Goal: Information Seeking & Learning: Learn about a topic

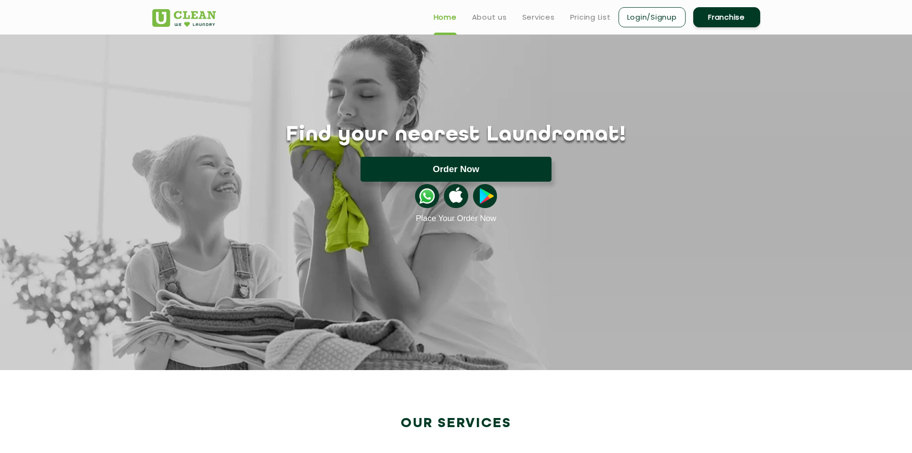
click at [482, 177] on button "Order Now" at bounding box center [456, 169] width 191 height 25
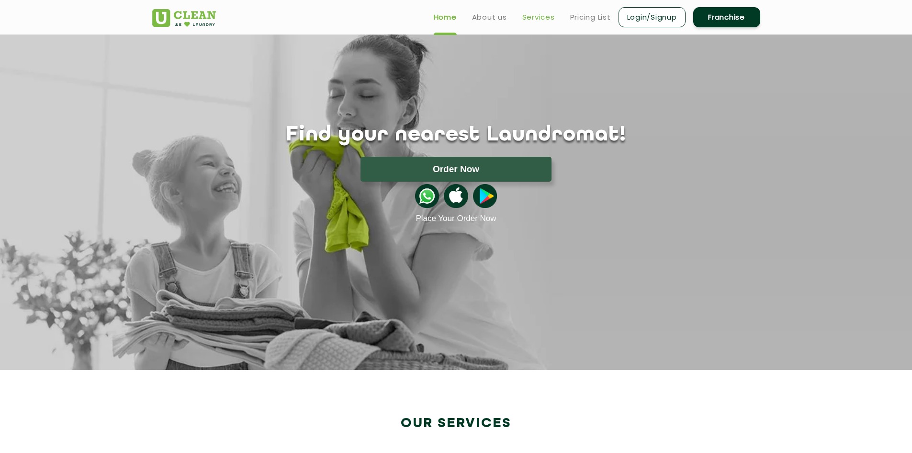
click at [529, 12] on link "Services" at bounding box center [538, 16] width 33 height 11
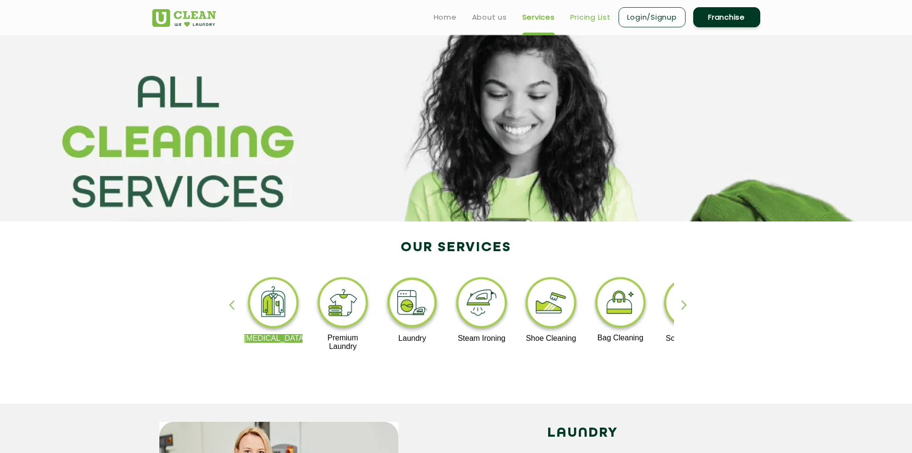
click at [592, 17] on link "Pricing List" at bounding box center [590, 16] width 41 height 11
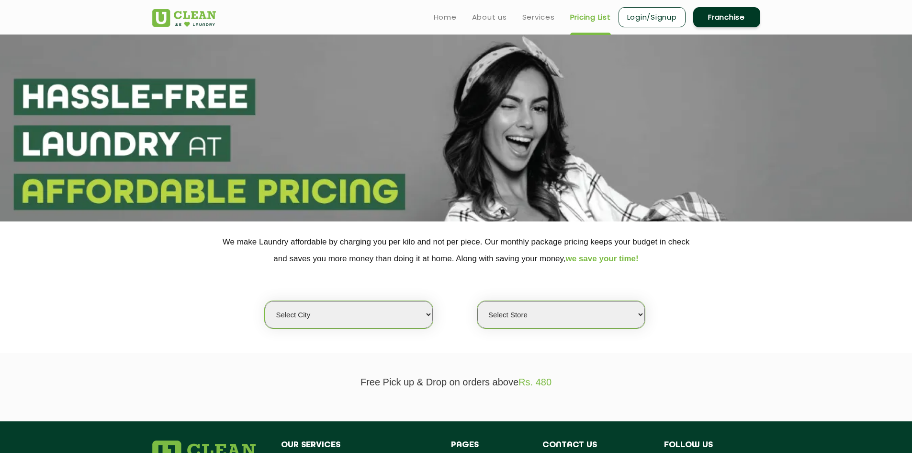
click at [388, 322] on select "Select city [GEOGRAPHIC_DATA] [GEOGRAPHIC_DATA] [GEOGRAPHIC_DATA] [GEOGRAPHIC_D…" at bounding box center [349, 314] width 168 height 27
select select "158"
click at [265, 301] on select "Select city [GEOGRAPHIC_DATA] [GEOGRAPHIC_DATA] [GEOGRAPHIC_DATA] [GEOGRAPHIC_D…" at bounding box center [349, 314] width 168 height 27
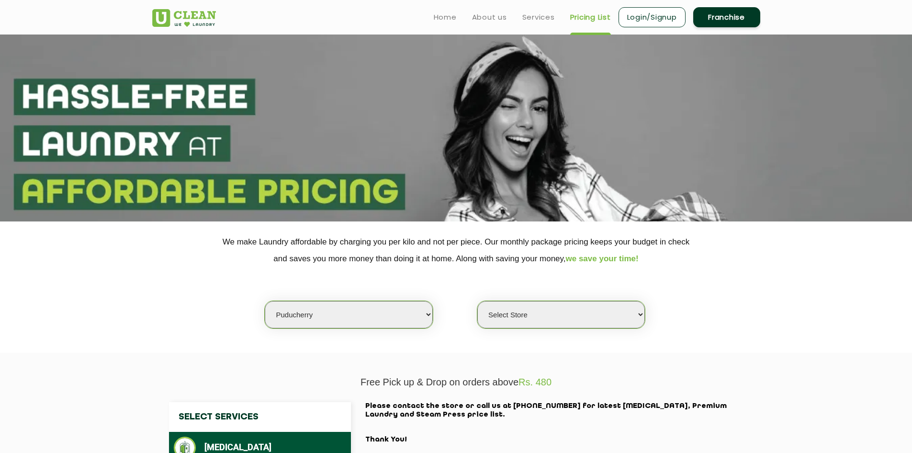
click at [533, 320] on select "Select Store UClean Puducherry" at bounding box center [561, 314] width 168 height 27
select select "471"
click at [477, 301] on select "Select Store UClean Puducherry" at bounding box center [561, 314] width 168 height 27
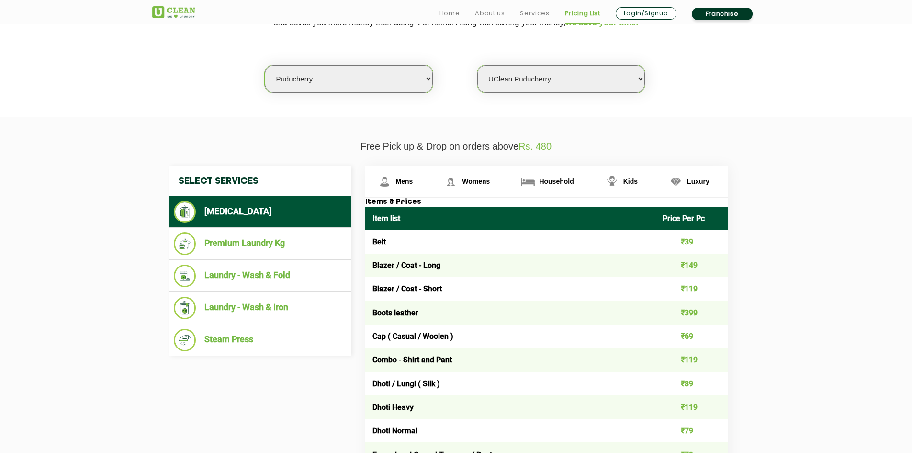
scroll to position [239, 0]
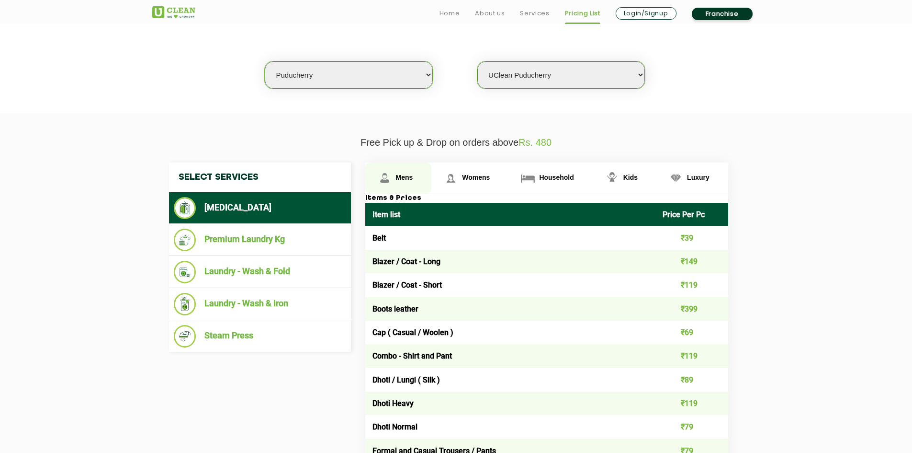
click at [401, 178] on span "Mens" at bounding box center [404, 177] width 17 height 8
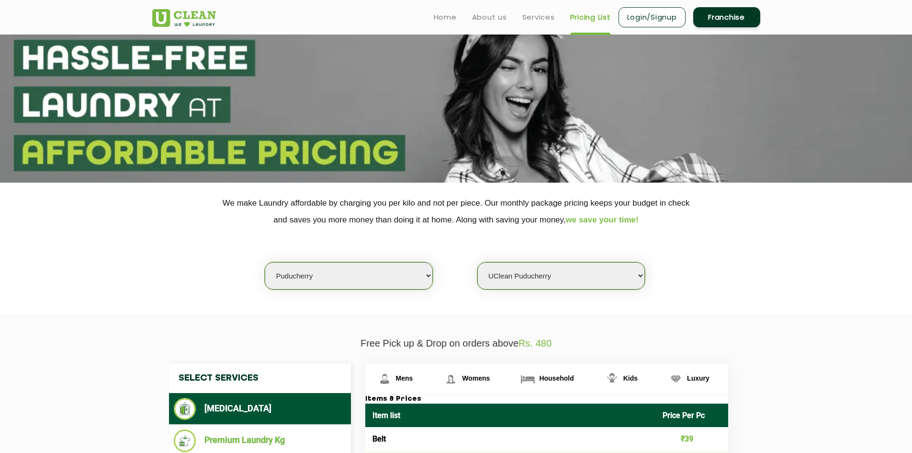
scroll to position [0, 0]
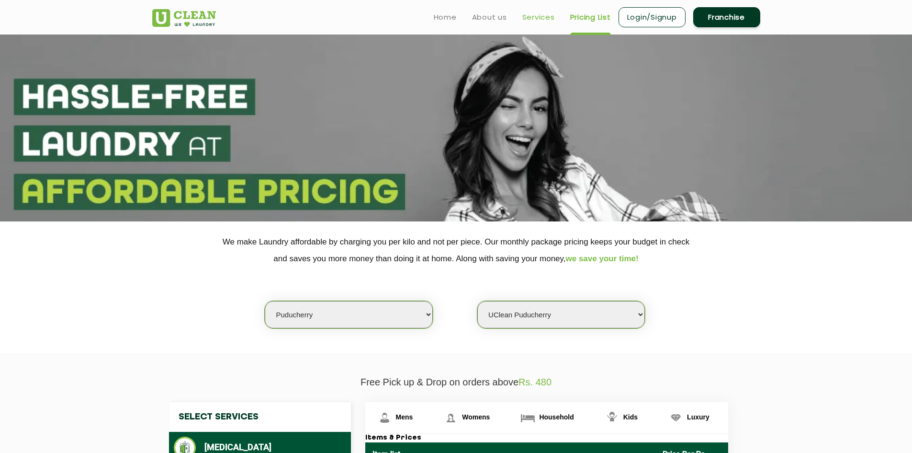
click at [529, 18] on link "Services" at bounding box center [538, 16] width 33 height 11
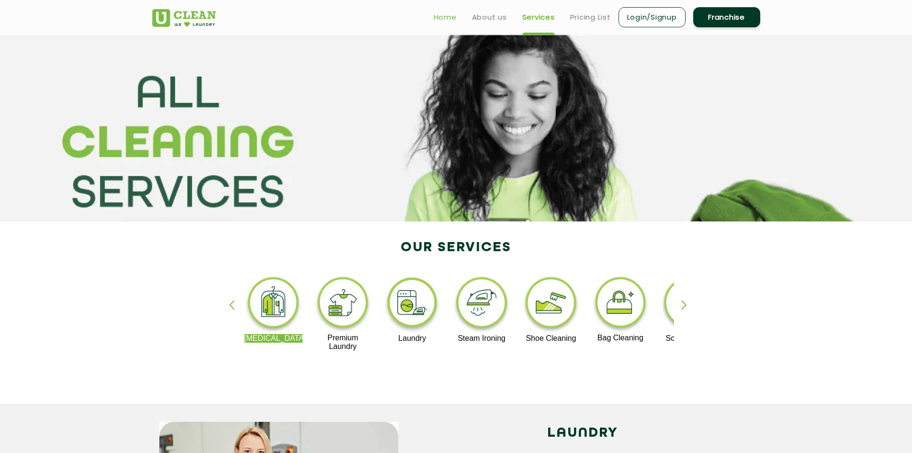
click at [439, 16] on link "Home" at bounding box center [445, 16] width 23 height 11
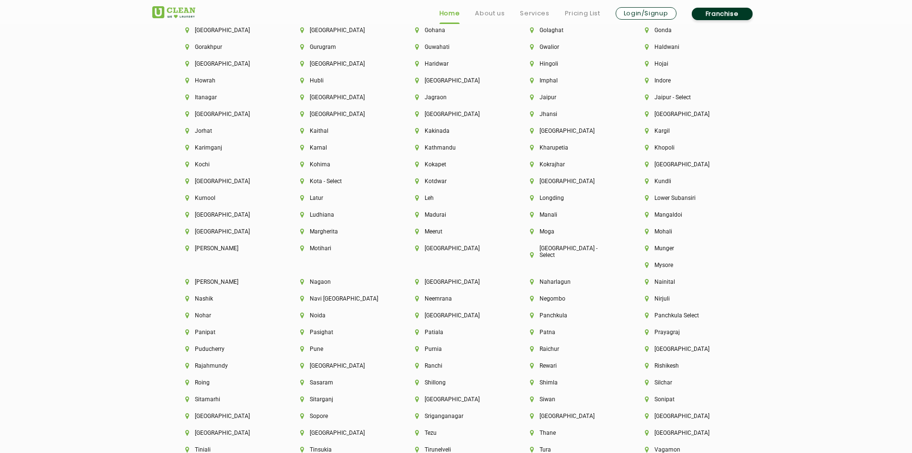
scroll to position [2538, 0]
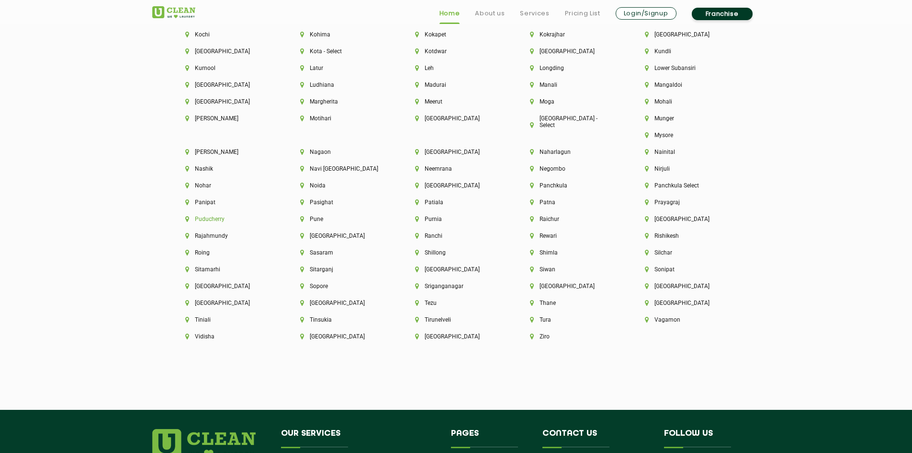
click at [268, 215] on li "Puducherry" at bounding box center [226, 218] width 82 height 7
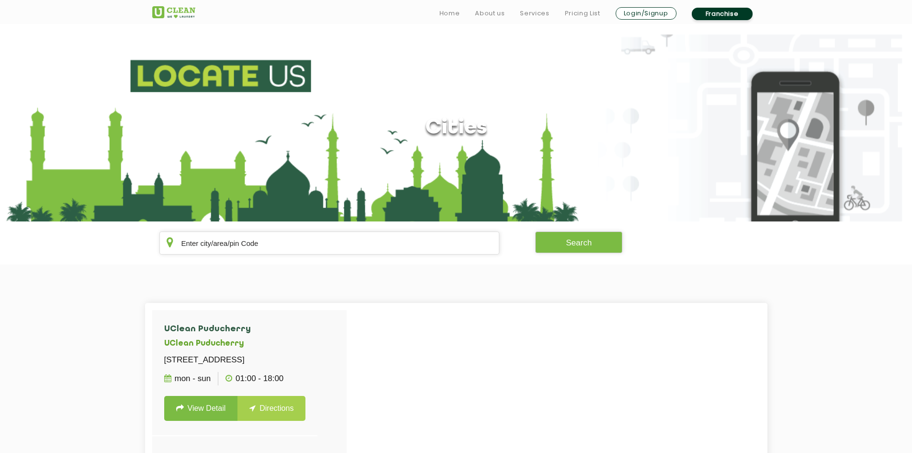
scroll to position [48, 0]
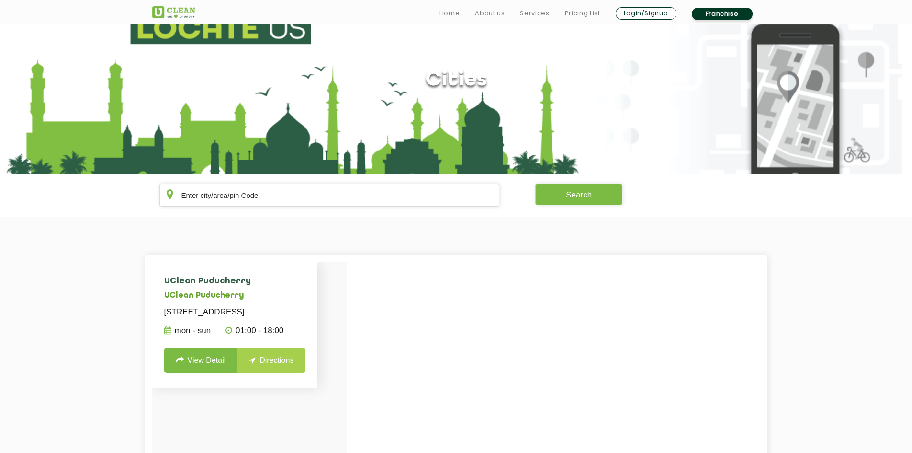
click at [278, 373] on link "Directions" at bounding box center [272, 360] width 68 height 25
